Goal: Task Accomplishment & Management: Manage account settings

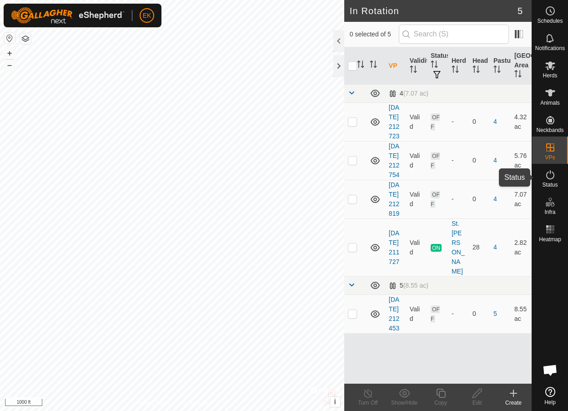
click at [553, 175] on icon at bounding box center [550, 174] width 11 height 11
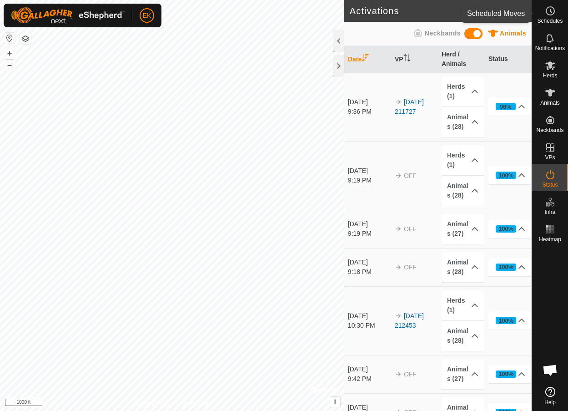
click at [551, 15] on circle at bounding box center [551, 11] width 8 height 8
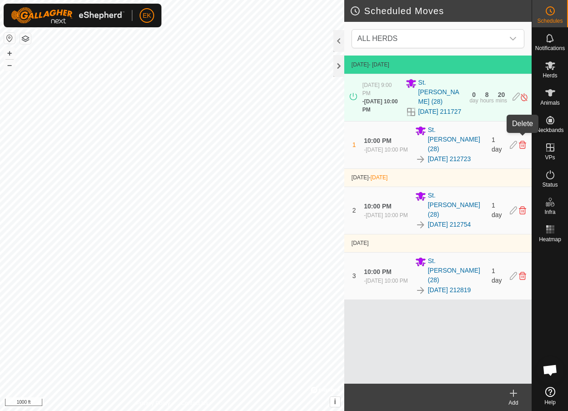
click at [523, 141] on icon at bounding box center [522, 145] width 7 height 8
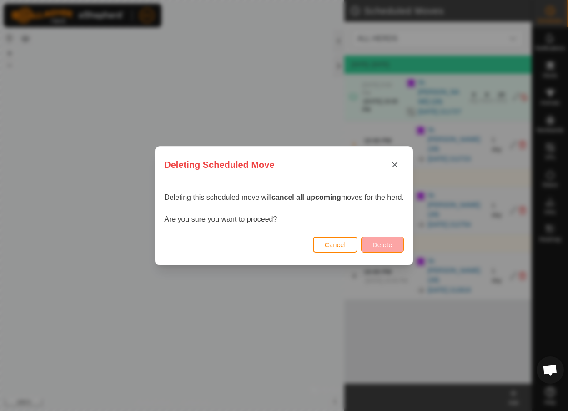
click at [385, 242] on span "Delete" at bounding box center [383, 244] width 20 height 7
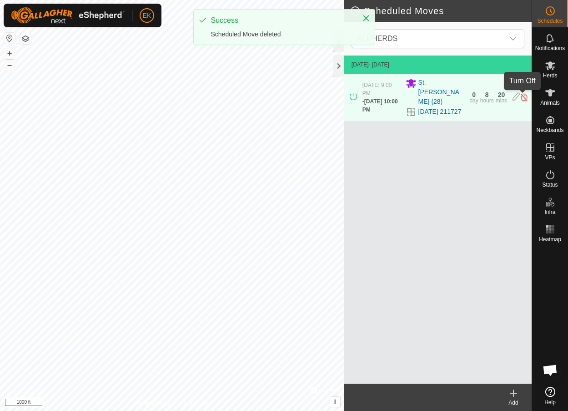
click at [523, 97] on img at bounding box center [524, 97] width 9 height 10
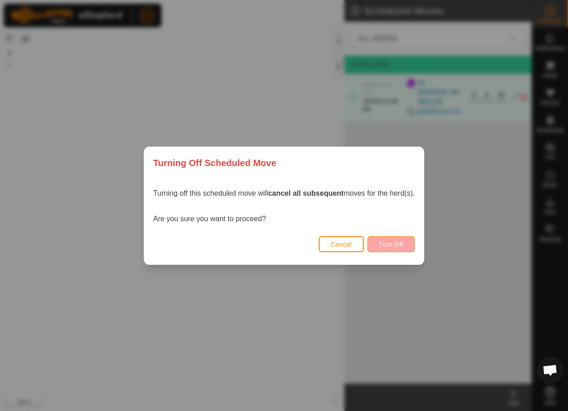
click at [394, 245] on span "Turn Off" at bounding box center [391, 244] width 25 height 7
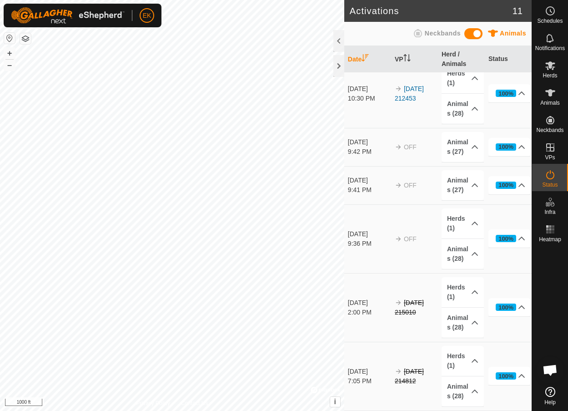
scroll to position [296, 0]
click at [364, 376] on div "7:05 PM" at bounding box center [369, 381] width 42 height 10
click at [370, 297] on td "[DATE] 2:00 PM" at bounding box center [368, 307] width 47 height 69
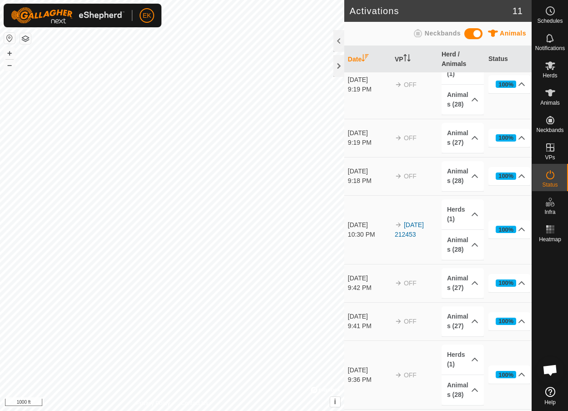
scroll to position [123, 0]
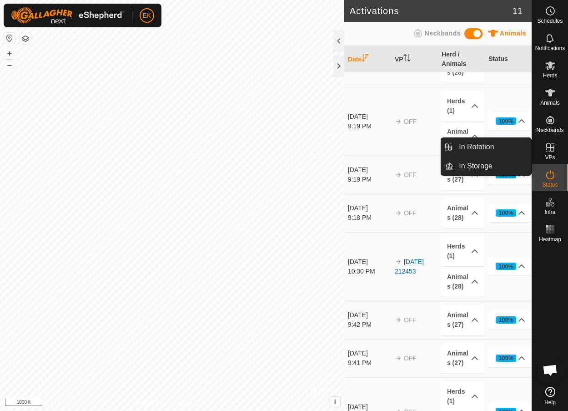
click at [553, 155] on span "VPs" at bounding box center [550, 157] width 10 height 5
click at [548, 147] on icon at bounding box center [551, 147] width 8 height 8
click at [482, 163] on link "In Storage" at bounding box center [493, 166] width 78 height 18
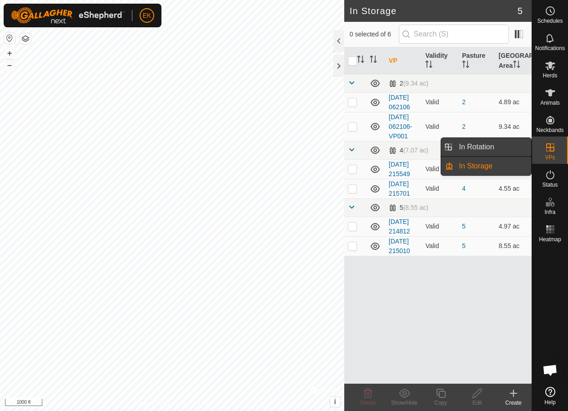
click at [492, 148] on link "In Rotation" at bounding box center [493, 147] width 78 height 18
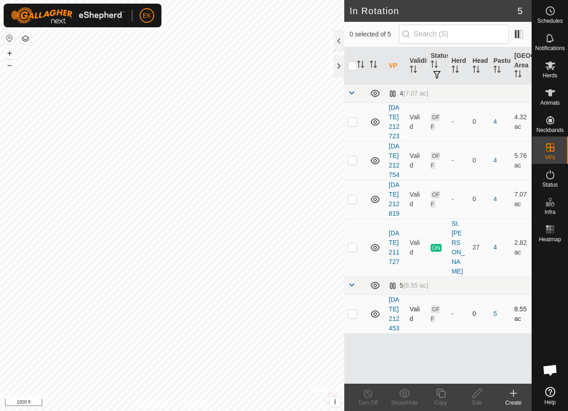
scroll to position [27, 0]
click at [356, 317] on p-checkbox at bounding box center [352, 313] width 9 height 7
checkbox input "true"
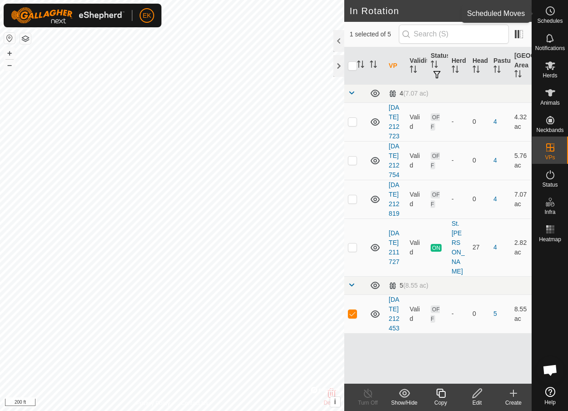
click at [554, 7] on icon at bounding box center [550, 10] width 11 height 11
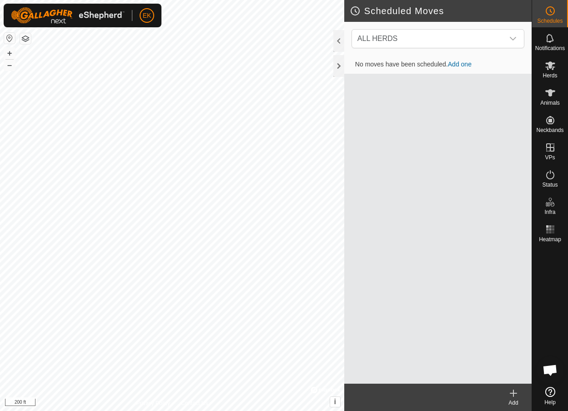
click at [460, 64] on link "Add one" at bounding box center [460, 64] width 24 height 7
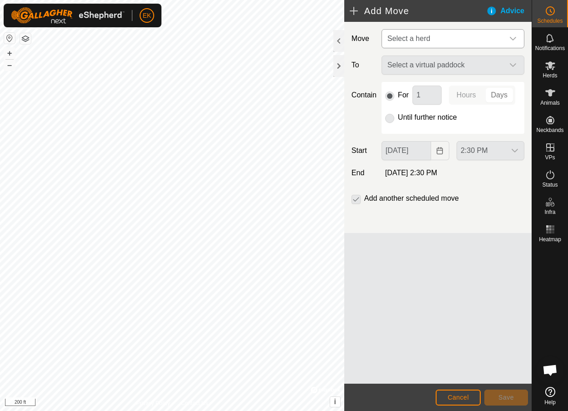
click at [441, 41] on span "Select a herd" at bounding box center [444, 39] width 120 height 18
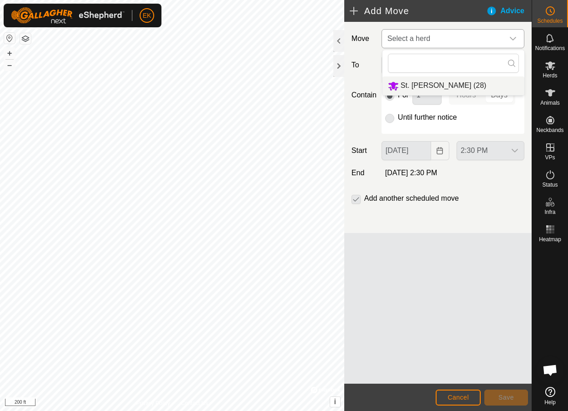
click at [438, 86] on li "St. [PERSON_NAME] (28)" at bounding box center [454, 85] width 142 height 19
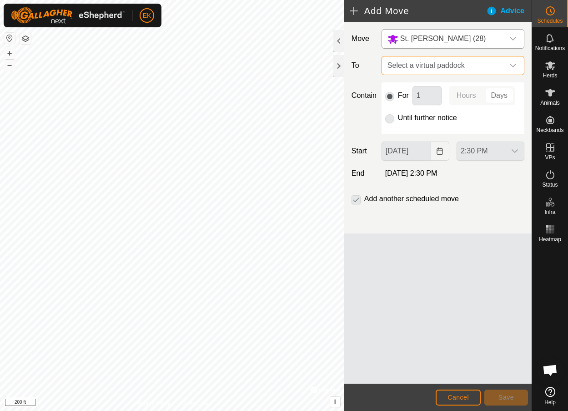
click at [432, 64] on span "Select a virtual paddock" at bounding box center [444, 65] width 120 height 18
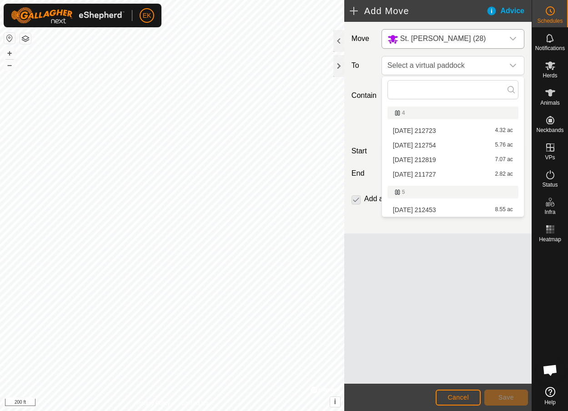
click at [424, 210] on li "[DATE] 212453 8.55 ac" at bounding box center [453, 210] width 131 height 14
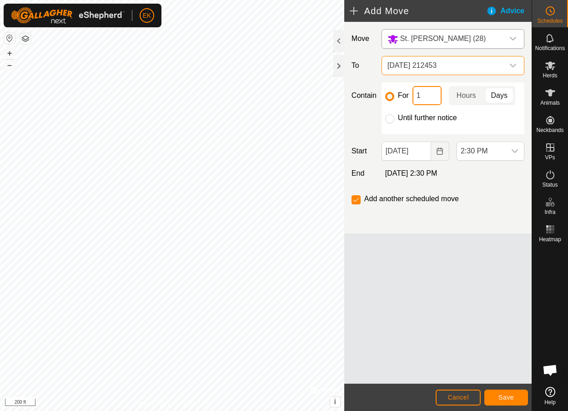
click at [423, 97] on input "1" at bounding box center [427, 95] width 29 height 19
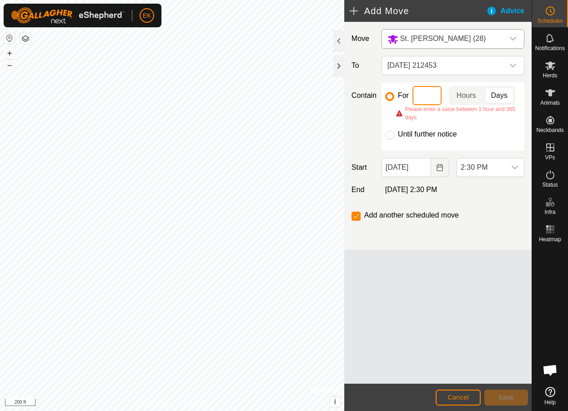
type input "2"
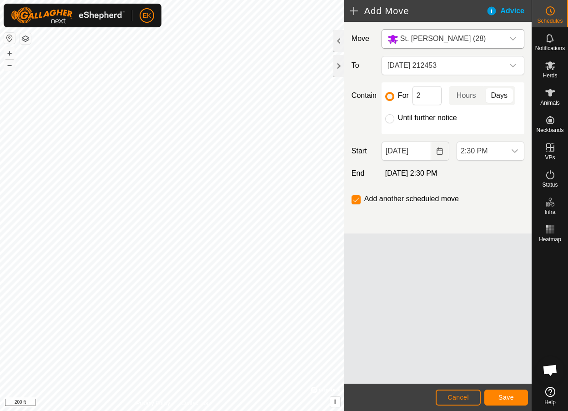
click at [510, 395] on span "Save" at bounding box center [506, 397] width 15 height 7
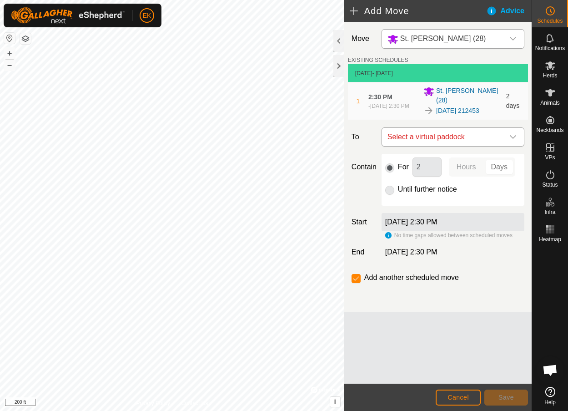
click at [481, 136] on span "Select a virtual paddock" at bounding box center [444, 137] width 120 height 18
click at [497, 327] on div "Move [GEOGRAPHIC_DATA][PERSON_NAME] (28) EXISTING SCHEDULES [DATE] - [DATE] 1 2…" at bounding box center [439, 203] width 188 height 362
click at [546, 17] on es-schedule-vp-svg-icon at bounding box center [551, 11] width 16 height 15
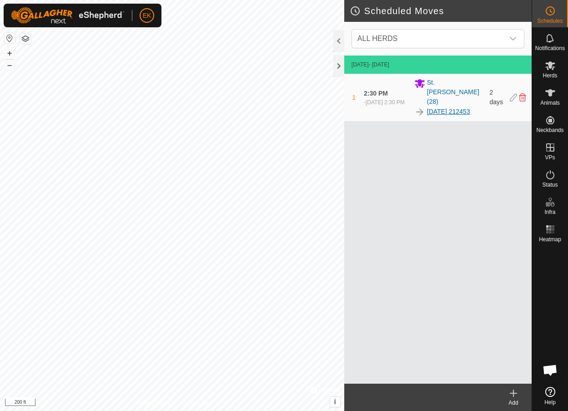
click at [445, 107] on link "[DATE] 212453" at bounding box center [448, 112] width 43 height 10
